Goal: Information Seeking & Learning: Learn about a topic

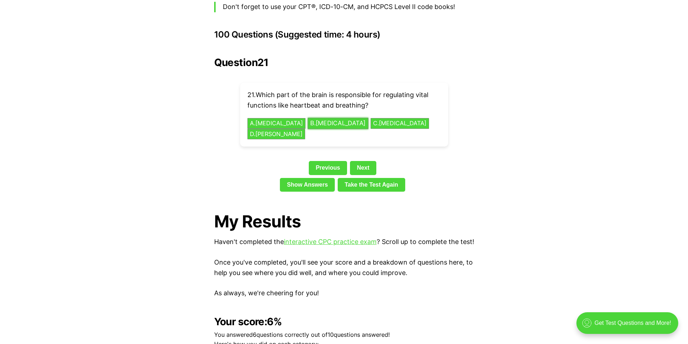
click at [325, 118] on button "B . [MEDICAL_DATA]" at bounding box center [338, 123] width 61 height 11
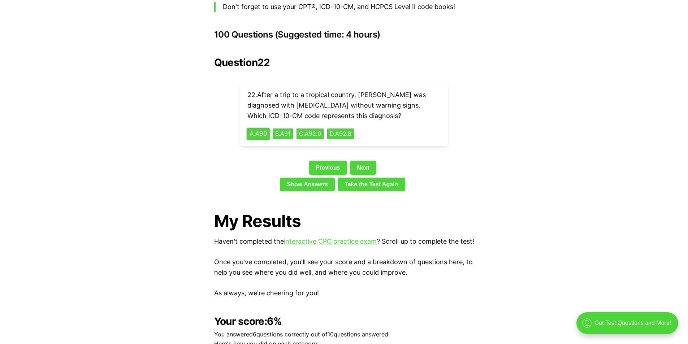
click at [259, 128] on button "A . A90" at bounding box center [258, 133] width 23 height 11
click at [300, 128] on button "B . 50430" at bounding box center [294, 133] width 30 height 11
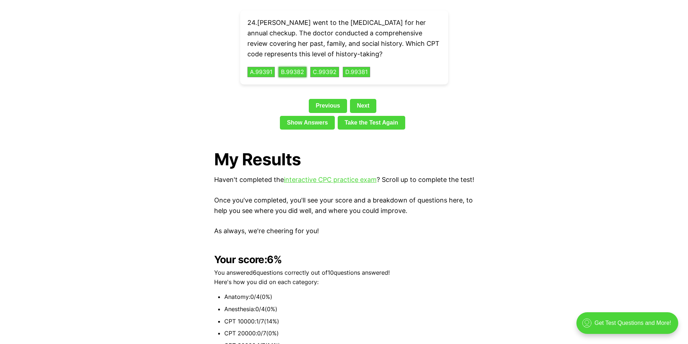
scroll to position [1611, 0]
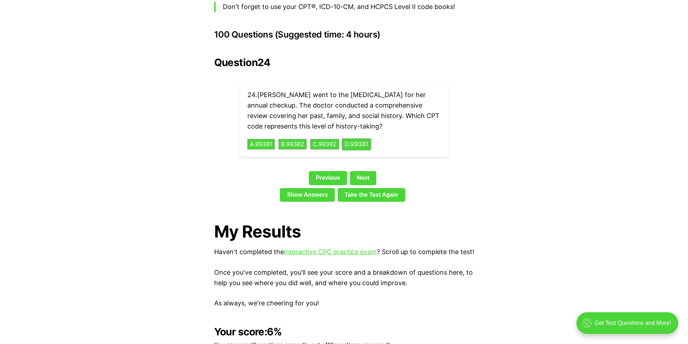
click at [365, 139] on button "D . 99381" at bounding box center [356, 144] width 29 height 11
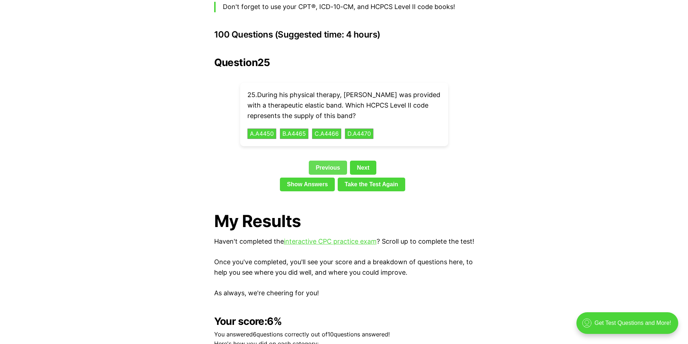
click at [323, 161] on link "Previous" at bounding box center [328, 168] width 38 height 14
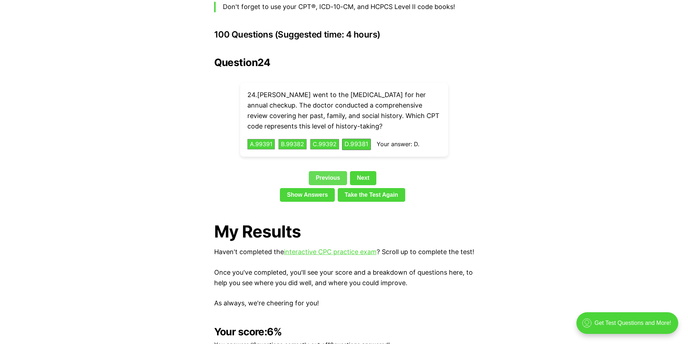
click at [323, 157] on div "Question 24 24 . [PERSON_NAME] went to the [MEDICAL_DATA] for her annual checku…" at bounding box center [344, 131] width 260 height 148
click at [324, 171] on link "Previous" at bounding box center [328, 178] width 38 height 14
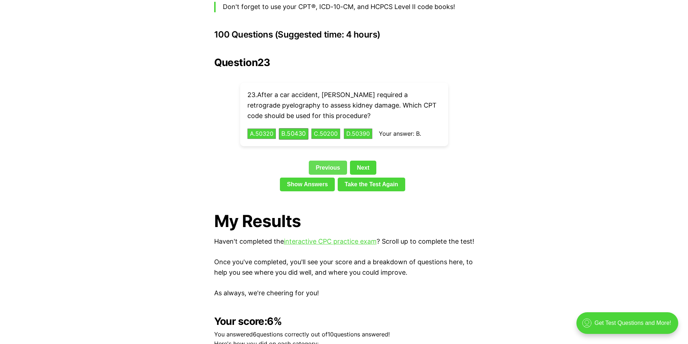
click at [324, 163] on link "Previous" at bounding box center [328, 168] width 38 height 14
click at [326, 161] on link "Previous" at bounding box center [328, 168] width 38 height 14
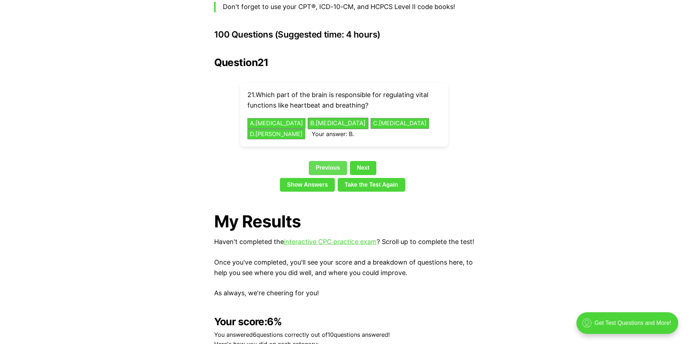
click at [326, 161] on link "Previous" at bounding box center [328, 168] width 38 height 14
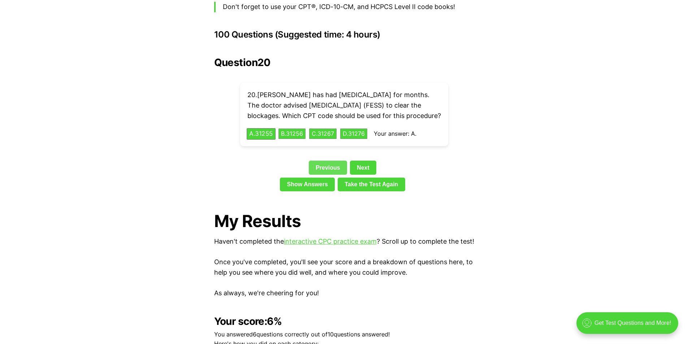
click at [326, 161] on link "Previous" at bounding box center [328, 168] width 38 height 14
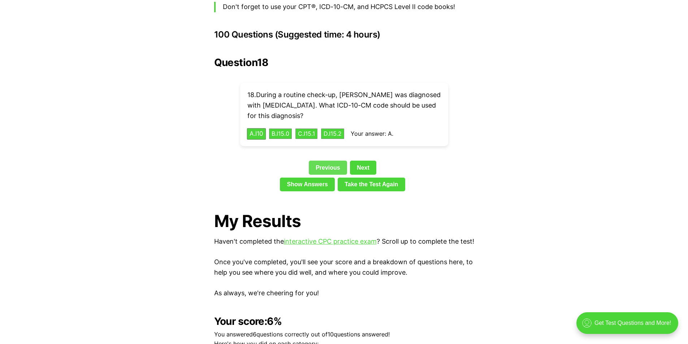
click at [326, 161] on link "Previous" at bounding box center [328, 168] width 38 height 14
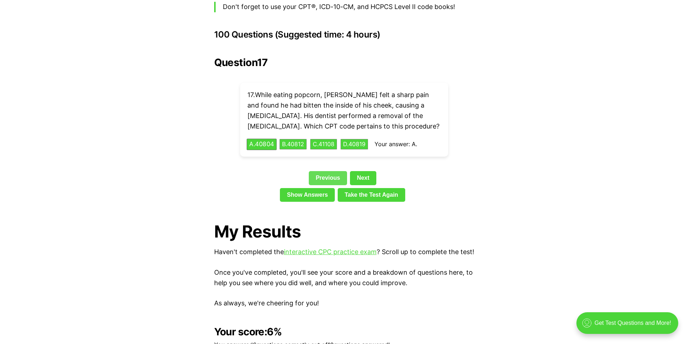
click at [326, 171] on link "Previous" at bounding box center [328, 178] width 38 height 14
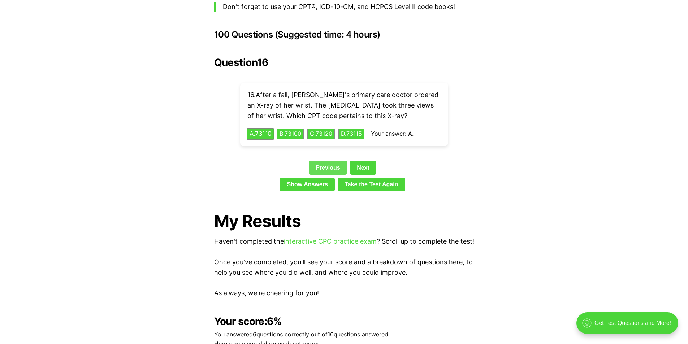
click at [326, 161] on link "Previous" at bounding box center [328, 168] width 38 height 14
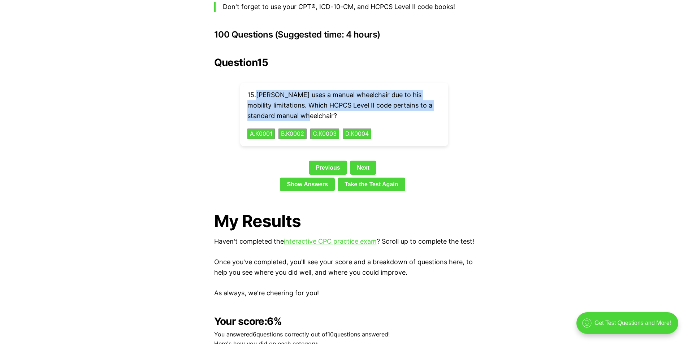
drag, startPoint x: 258, startPoint y: 82, endPoint x: 304, endPoint y: 101, distance: 49.1
click at [304, 101] on p "15 . [PERSON_NAME] uses a manual wheelchair due to his mobility limitations. Wh…" at bounding box center [345, 105] width 194 height 31
copy p "[PERSON_NAME] uses a manual wheelchair due to his mobility limitations. Which H…"
click at [264, 128] on button "A . K0001" at bounding box center [261, 133] width 29 height 11
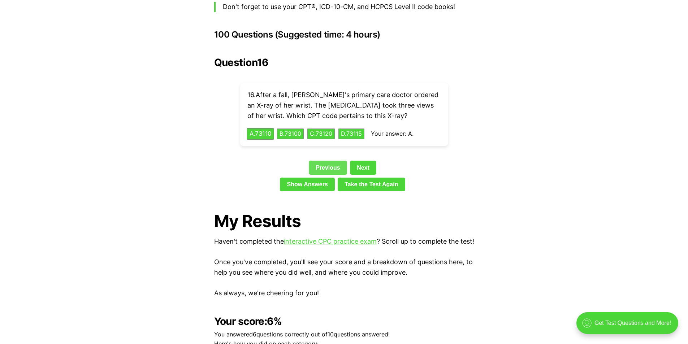
click at [320, 161] on link "Previous" at bounding box center [328, 168] width 38 height 14
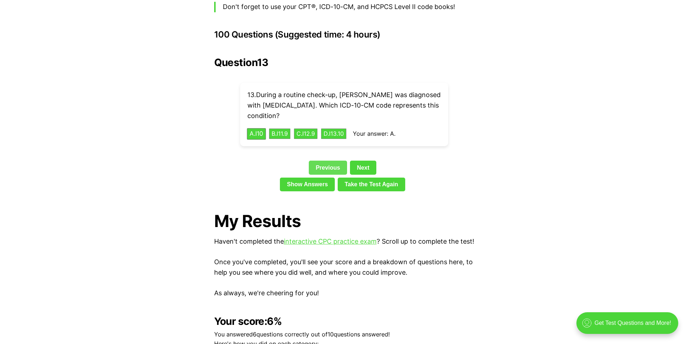
click at [320, 161] on link "Previous" at bounding box center [328, 168] width 38 height 14
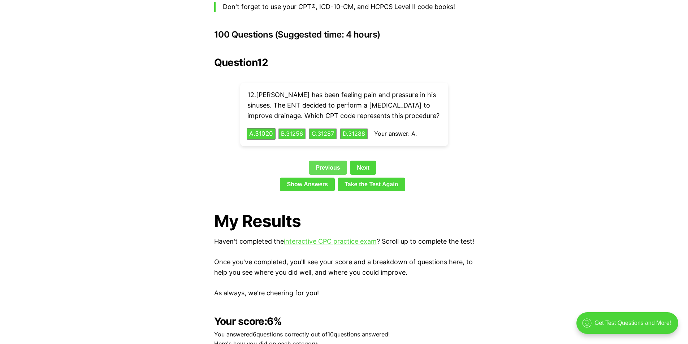
click at [320, 161] on link "Previous" at bounding box center [328, 168] width 38 height 14
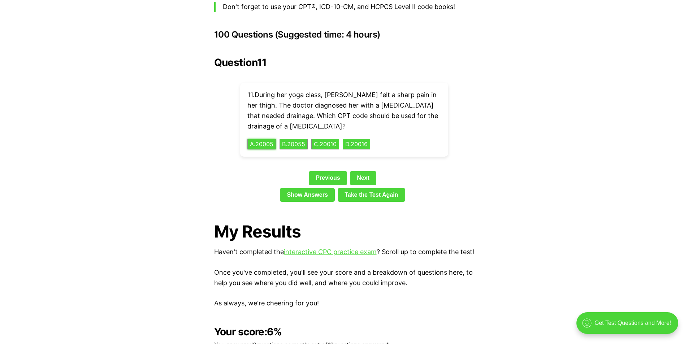
drag, startPoint x: 257, startPoint y: 132, endPoint x: 420, endPoint y: 138, distance: 162.8
click at [390, 134] on div "11 . During her yoga class, [PERSON_NAME] felt a sharp pain in her thigh. The d…" at bounding box center [344, 120] width 208 height 74
click at [295, 139] on button "B . 20055" at bounding box center [294, 144] width 30 height 11
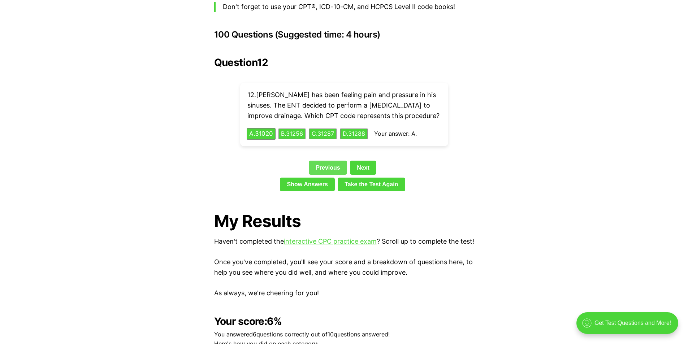
click at [325, 161] on link "Previous" at bounding box center [328, 168] width 38 height 14
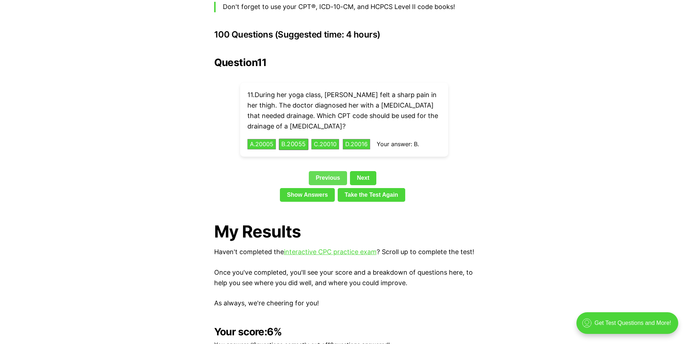
click at [328, 171] on link "Previous" at bounding box center [328, 178] width 38 height 14
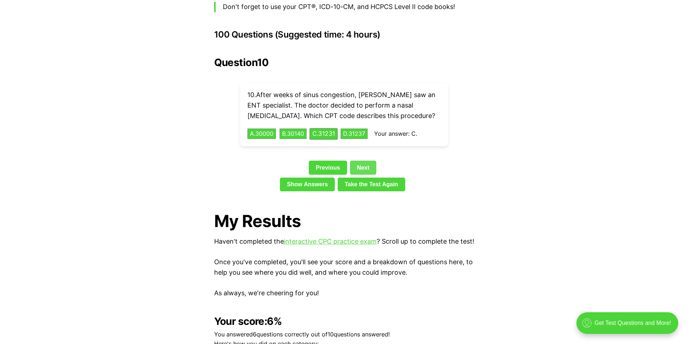
click at [358, 161] on link "Next" at bounding box center [363, 168] width 26 height 14
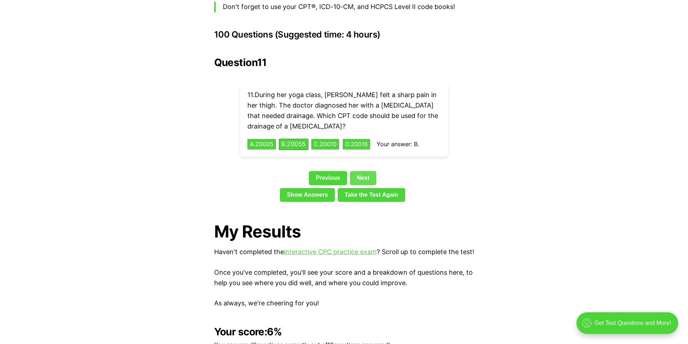
click at [358, 155] on div "Question 11 11 . During her yoga class, [PERSON_NAME] felt a sharp pain in her …" at bounding box center [344, 131] width 260 height 148
click at [361, 171] on link "Next" at bounding box center [363, 178] width 26 height 14
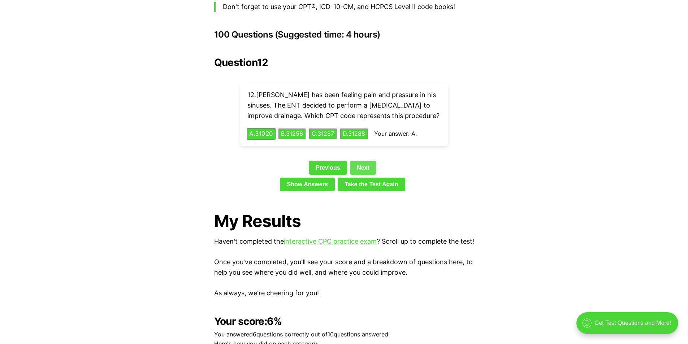
click at [361, 164] on div "Previous Next" at bounding box center [344, 169] width 260 height 17
click at [362, 161] on link "Next" at bounding box center [363, 168] width 26 height 14
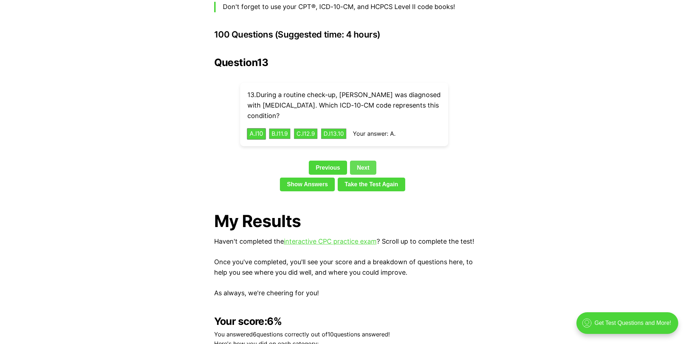
click at [360, 161] on link "Next" at bounding box center [363, 168] width 26 height 14
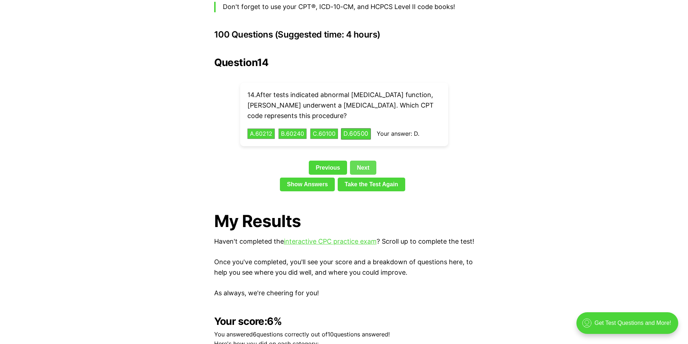
click at [360, 161] on link "Next" at bounding box center [363, 168] width 26 height 14
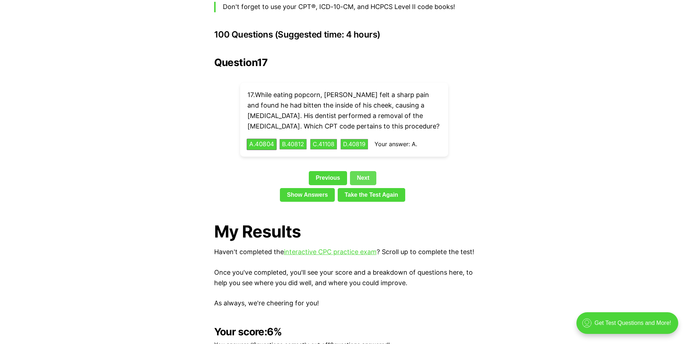
click at [360, 156] on div "Question 17 17 . While eating popcorn, [PERSON_NAME] felt a sharp pain and foun…" at bounding box center [344, 131] width 260 height 148
click at [365, 171] on link "Next" at bounding box center [363, 178] width 26 height 14
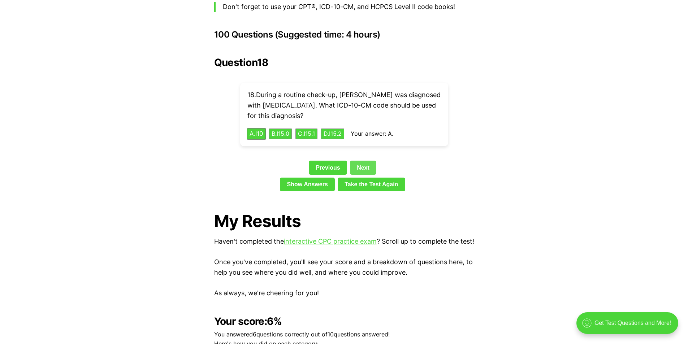
click at [364, 161] on link "Next" at bounding box center [363, 168] width 26 height 14
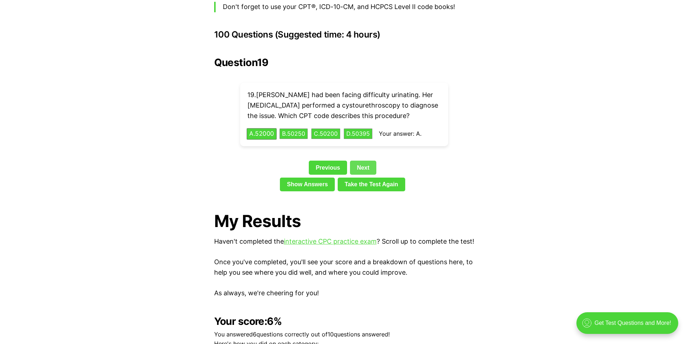
click at [364, 161] on link "Next" at bounding box center [363, 168] width 26 height 14
click at [364, 157] on div "Question 20 20 . [PERSON_NAME] has had [MEDICAL_DATA] for months. The doctor ad…" at bounding box center [344, 126] width 260 height 138
click at [364, 164] on link "Next" at bounding box center [363, 168] width 26 height 14
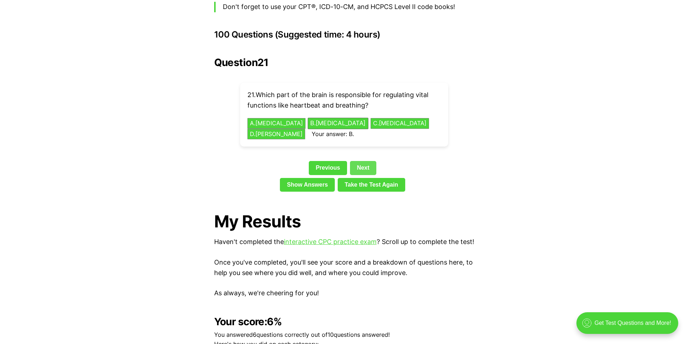
click at [364, 164] on div "Previous Next" at bounding box center [344, 169] width 260 height 17
click at [364, 161] on link "Next" at bounding box center [363, 168] width 26 height 14
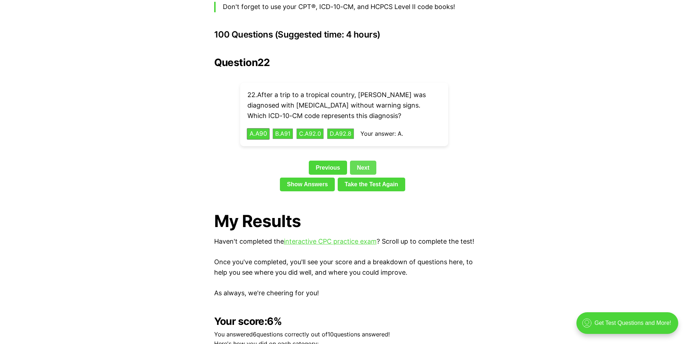
click at [364, 161] on link "Next" at bounding box center [363, 168] width 26 height 14
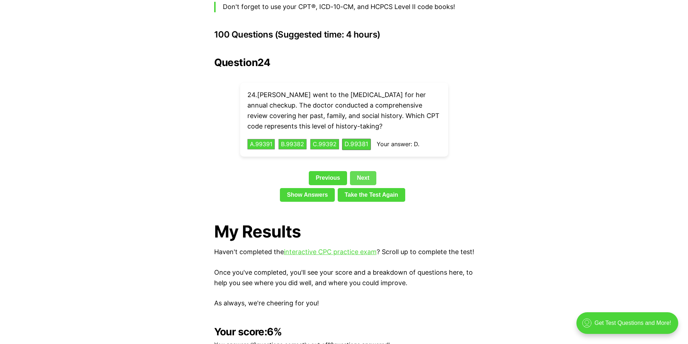
click at [366, 171] on link "Next" at bounding box center [363, 178] width 26 height 14
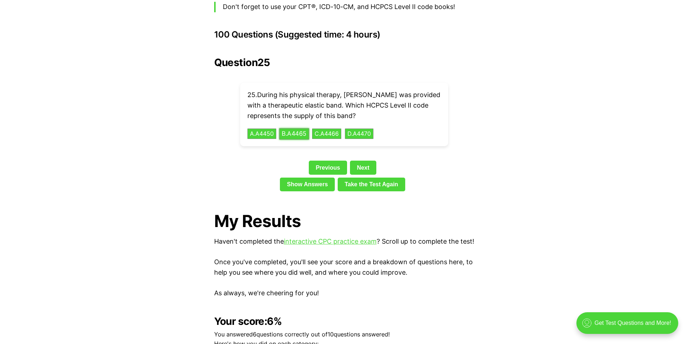
click at [295, 128] on button "B . A4465" at bounding box center [294, 133] width 30 height 11
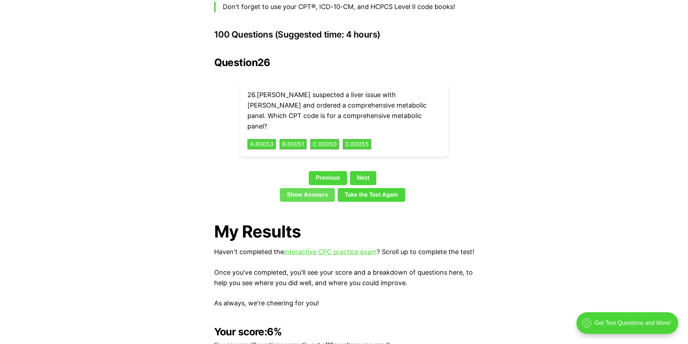
click at [312, 188] on link "Show Answers" at bounding box center [307, 195] width 55 height 14
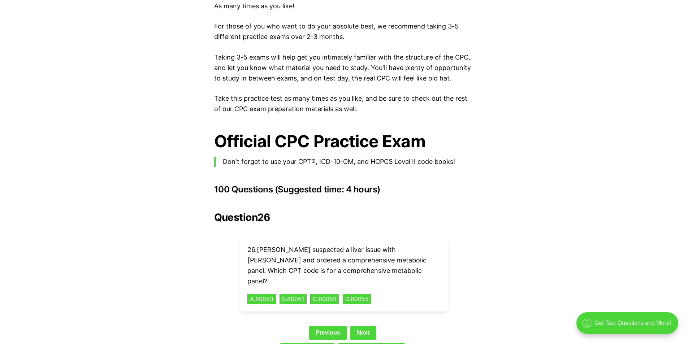
scroll to position [1420, 0]
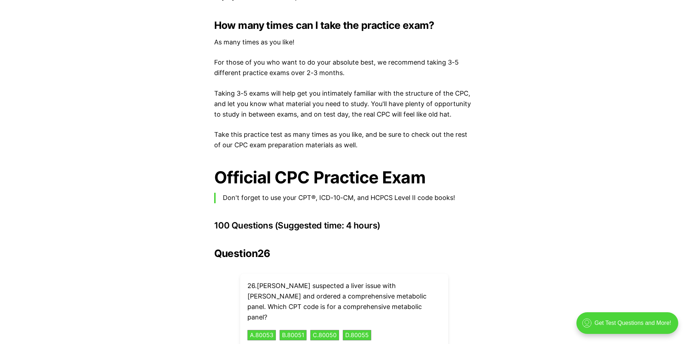
scroll to position [1656, 0]
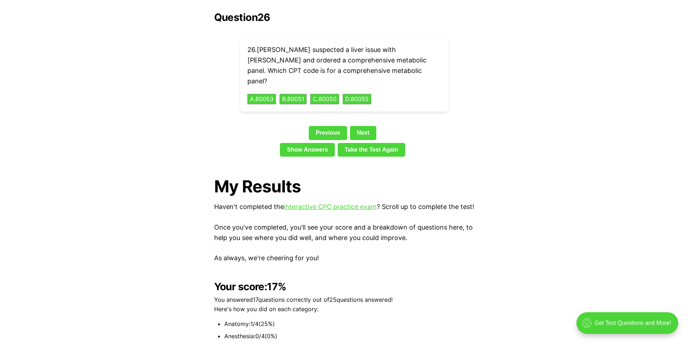
scroll to position [867, 0]
